Goal: Task Accomplishment & Management: Manage account settings

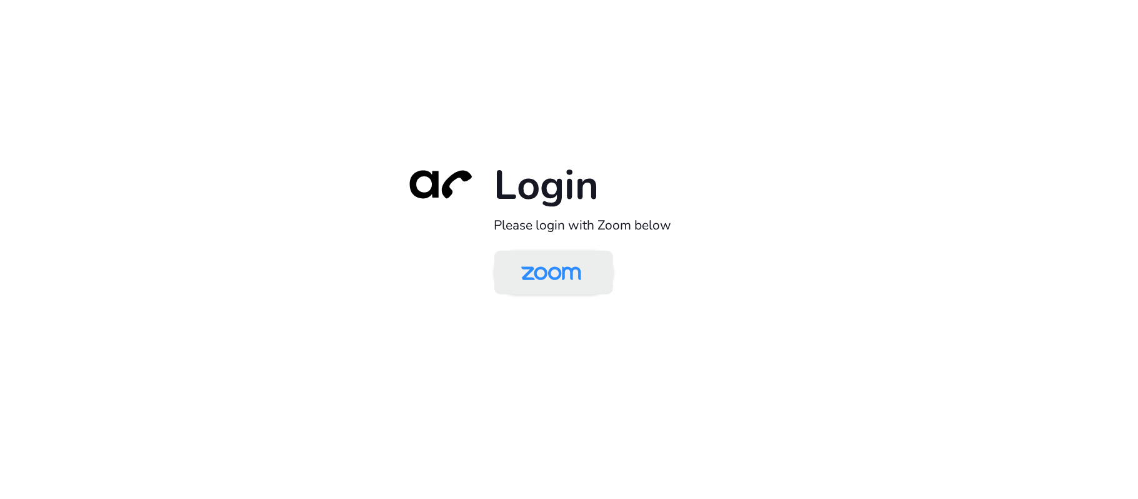
click at [596, 271] on link at bounding box center [554, 272] width 119 height 44
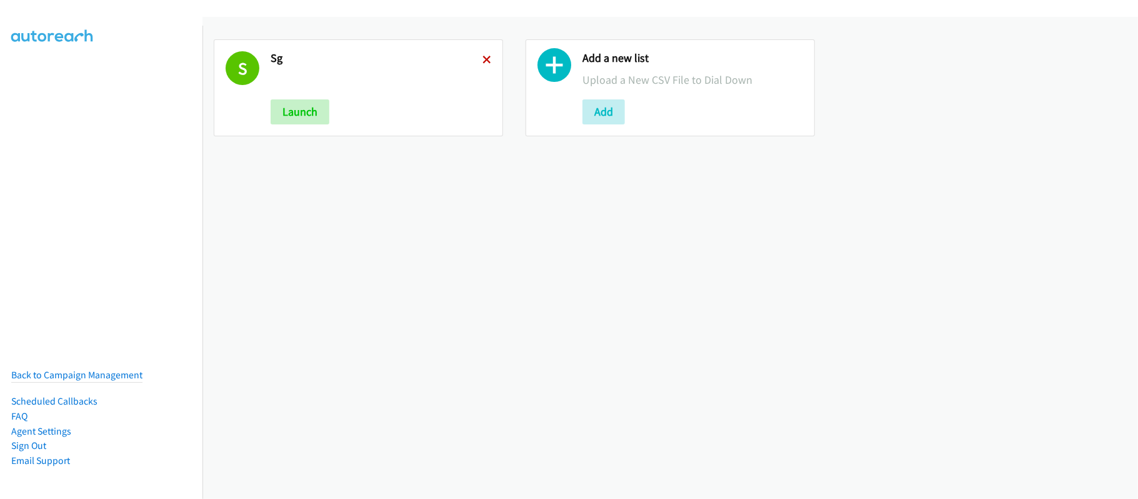
click at [483, 59] on icon at bounding box center [487, 60] width 9 height 9
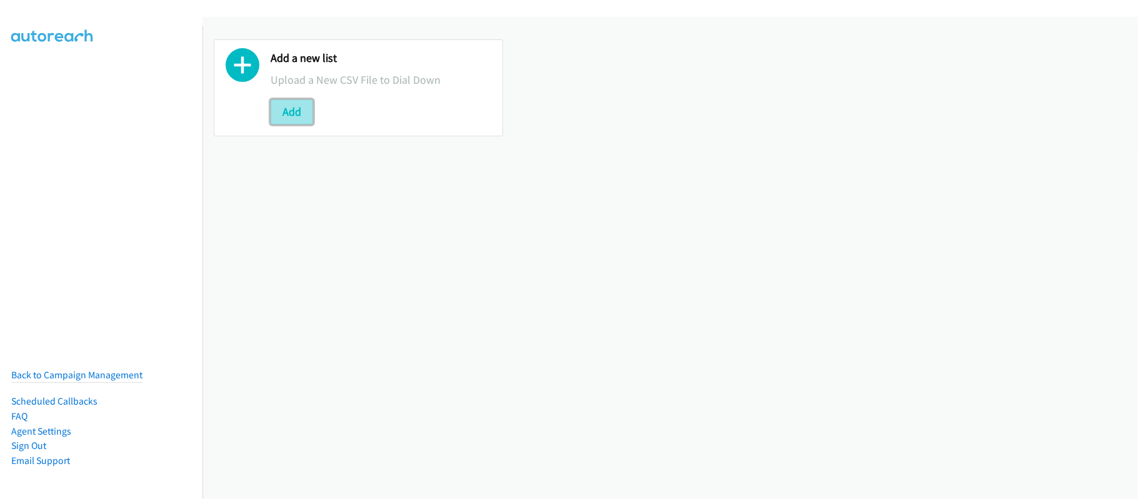
click at [301, 111] on button "Add" at bounding box center [292, 111] width 43 height 25
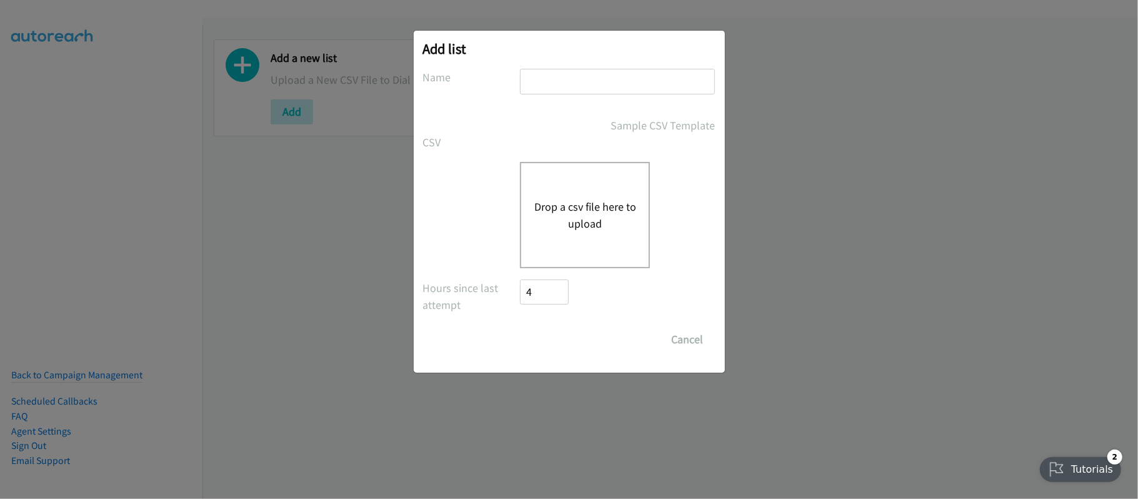
click at [571, 86] on input "text" at bounding box center [617, 82] width 195 height 26
type input "PH"
click at [589, 226] on button "Drop a csv file here to upload" at bounding box center [585, 215] width 103 height 34
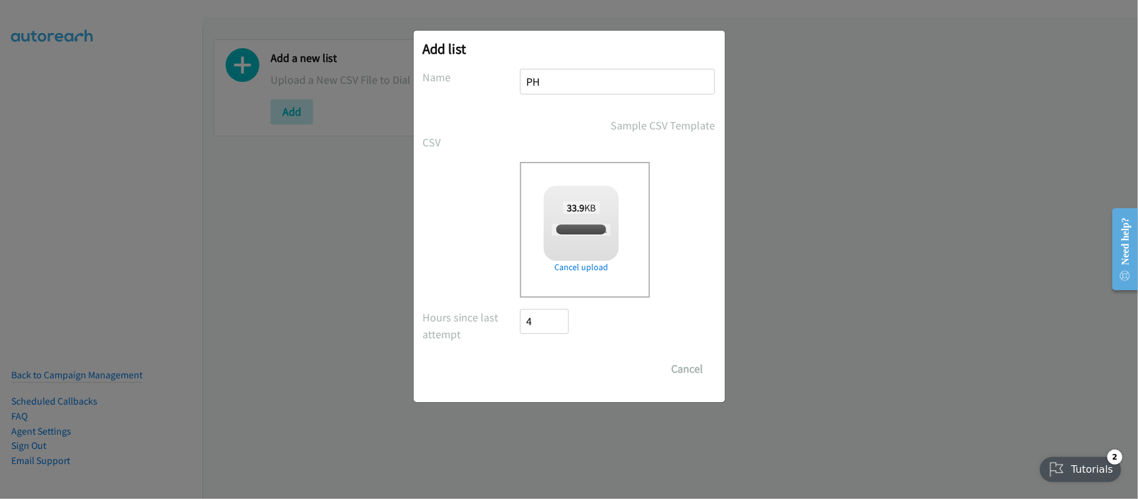
checkbox input "true"
click at [546, 368] on input "Save List" at bounding box center [554, 368] width 66 height 25
